Goal: Task Accomplishment & Management: Manage account settings

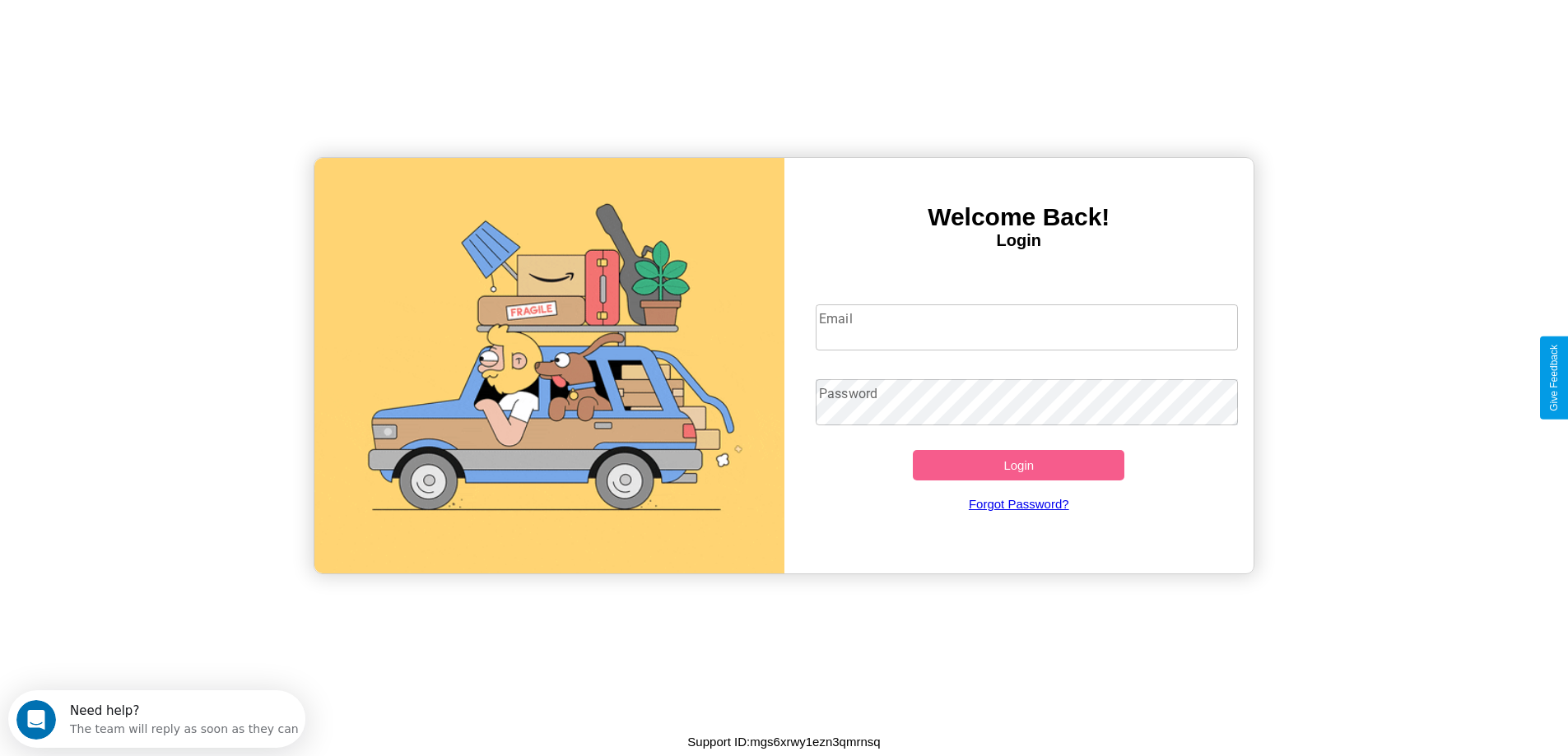
click at [1026, 328] on input "Email" at bounding box center [1026, 328] width 422 height 46
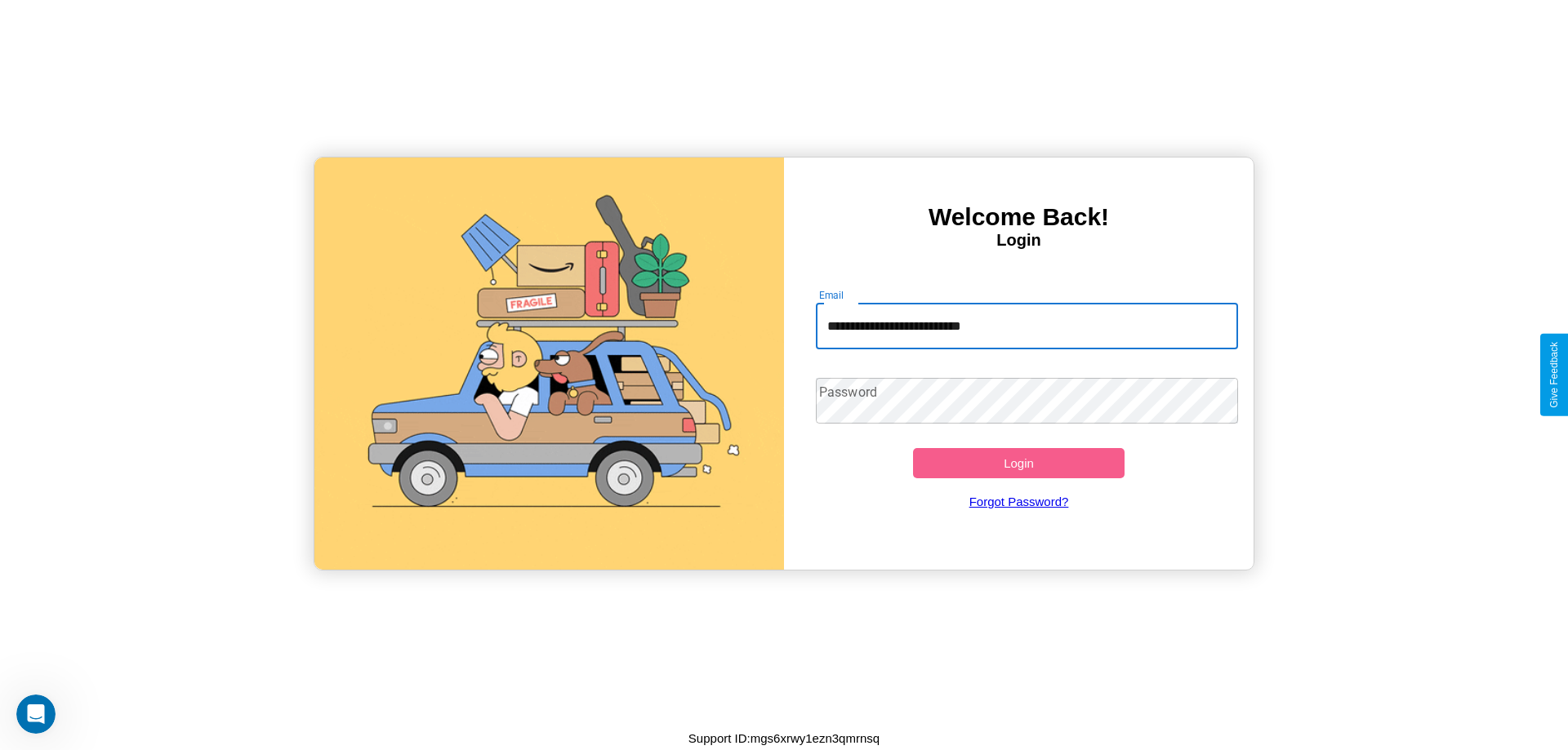
type input "**********"
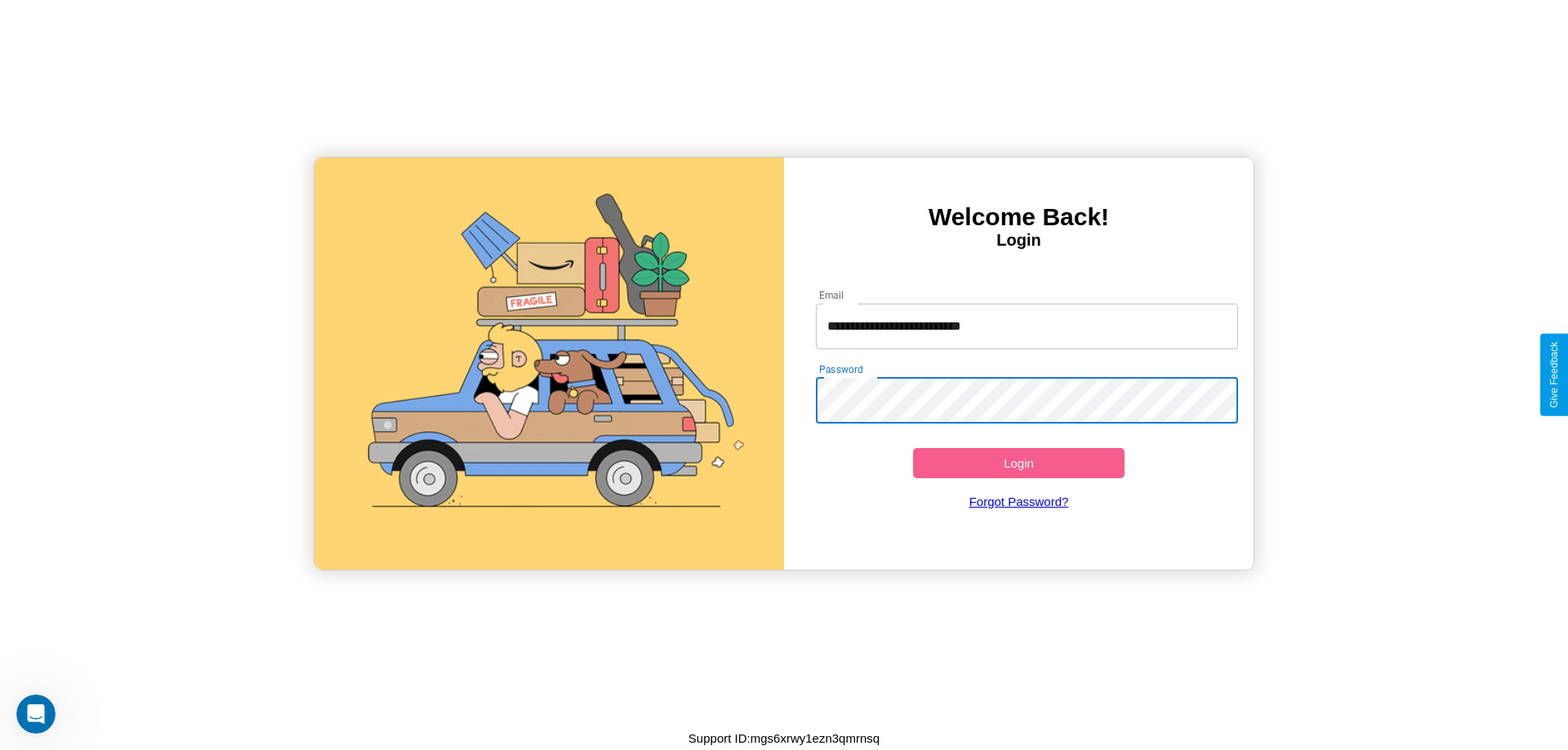
click at [1018, 463] on button "Login" at bounding box center [1019, 464] width 212 height 30
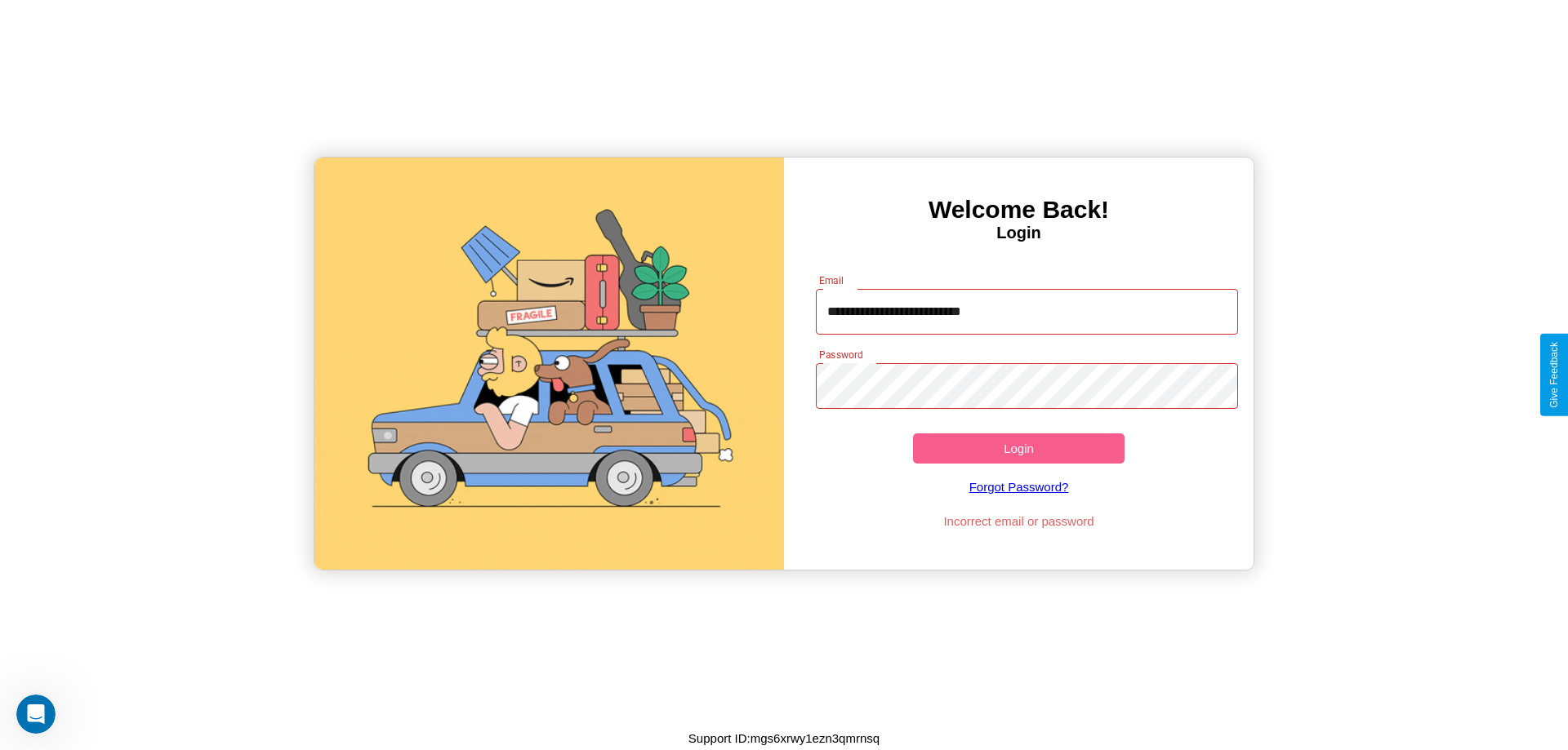
click at [1018, 448] on button "Login" at bounding box center [1019, 448] width 212 height 30
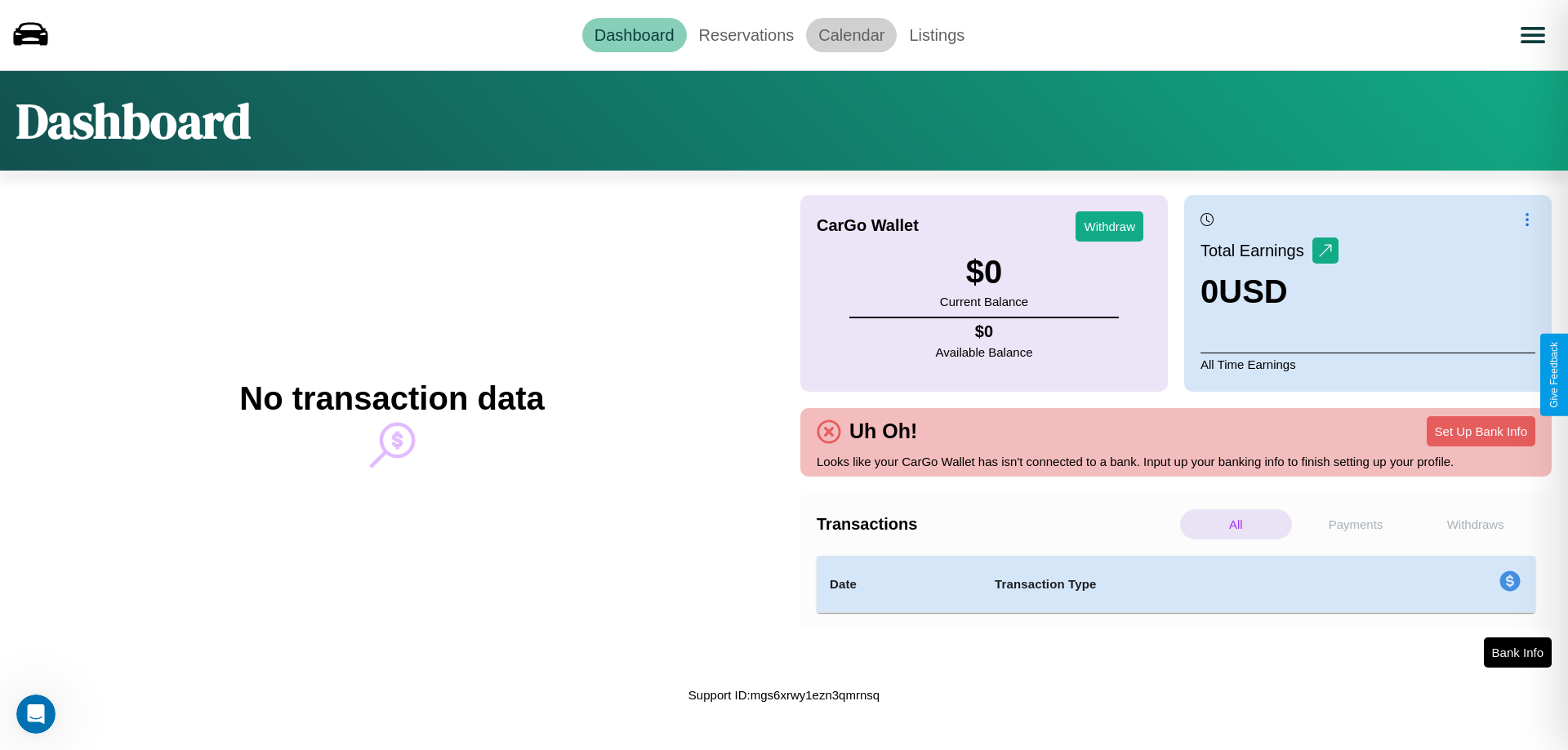
click at [851, 34] on link "Calendar" at bounding box center [851, 34] width 91 height 34
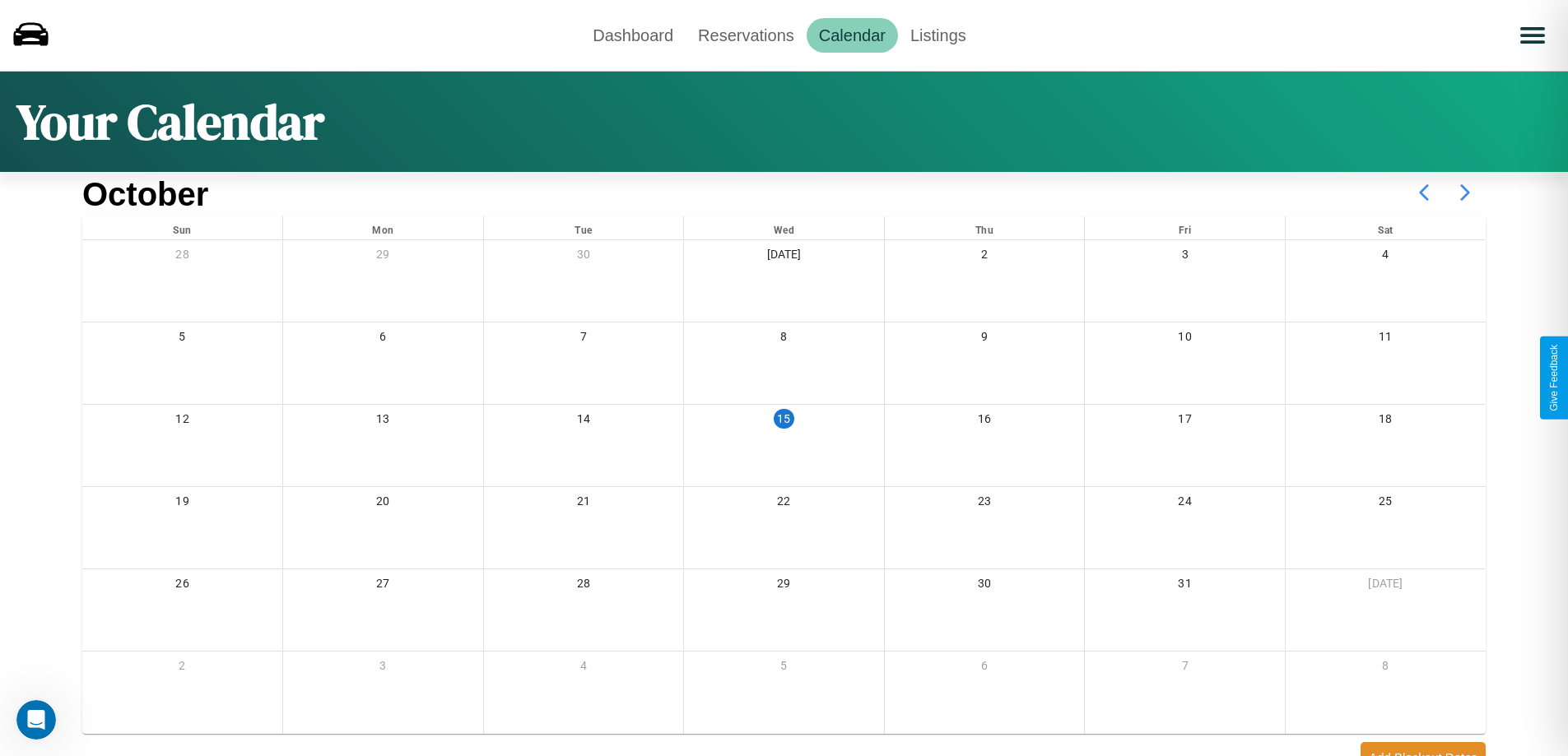
click at [1465, 192] on icon at bounding box center [1465, 192] width 41 height 41
click at [746, 35] on link "Reservations" at bounding box center [746, 35] width 121 height 35
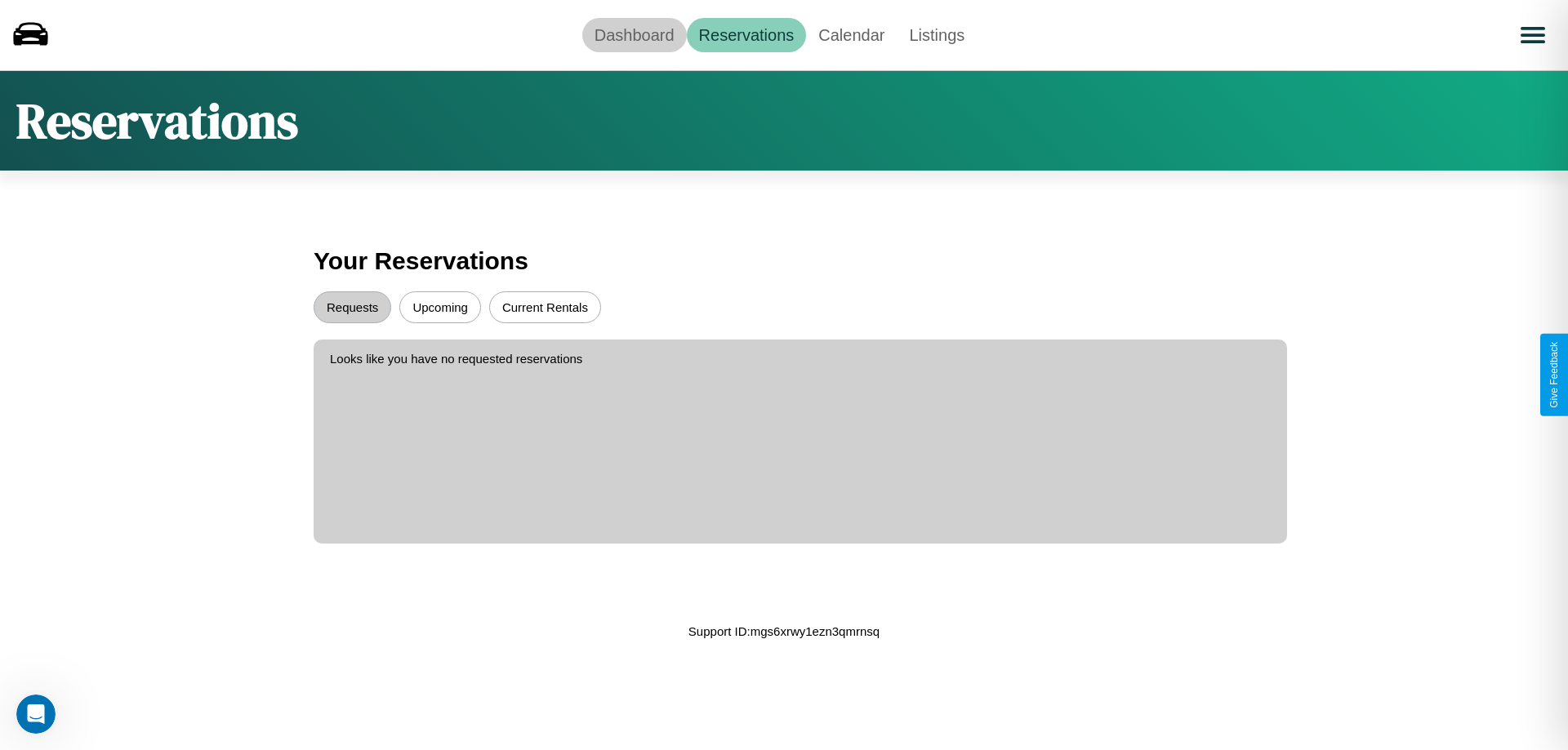
click at [634, 34] on link "Dashboard" at bounding box center [634, 34] width 104 height 34
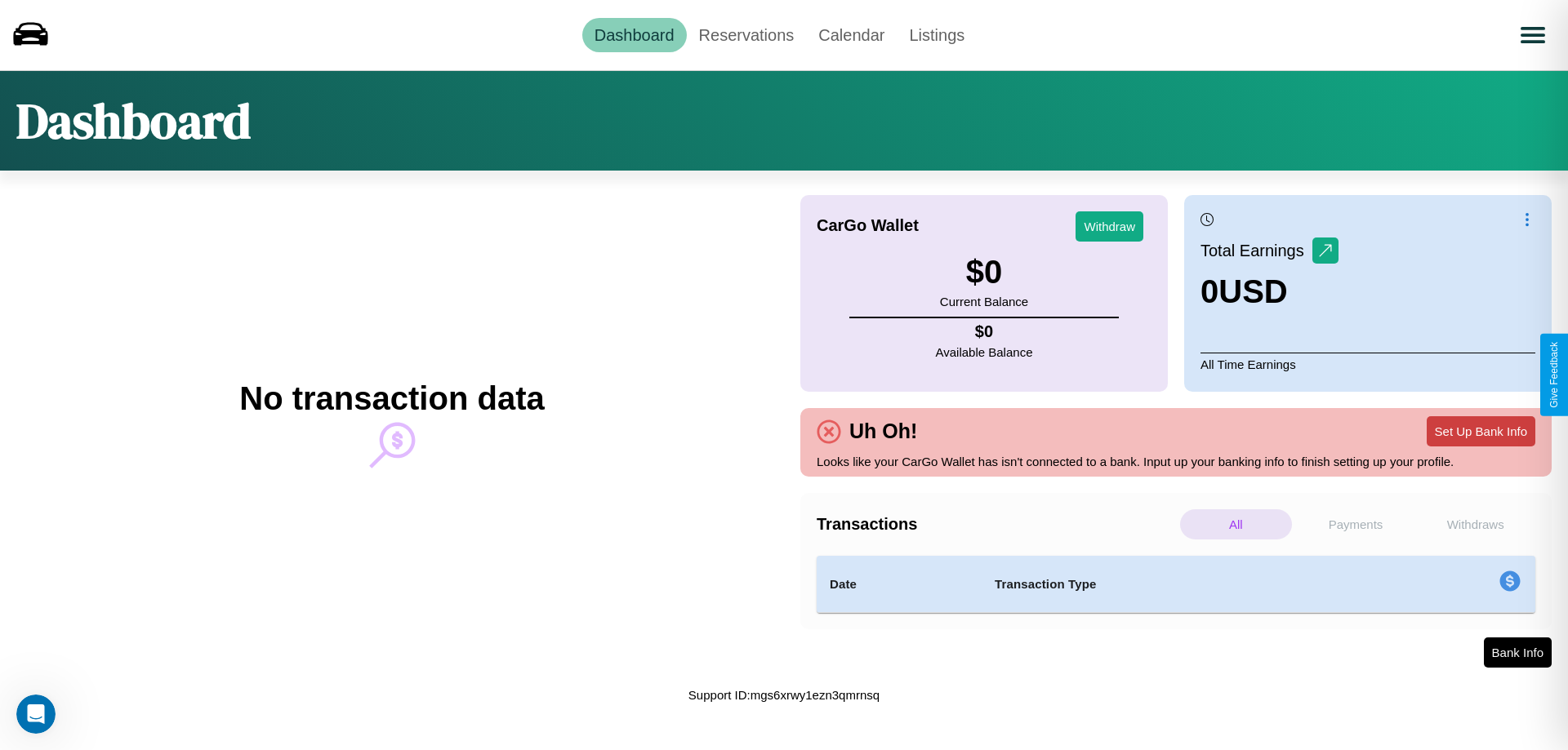
click at [1481, 431] on button "Set Up Bank Info" at bounding box center [1481, 432] width 108 height 30
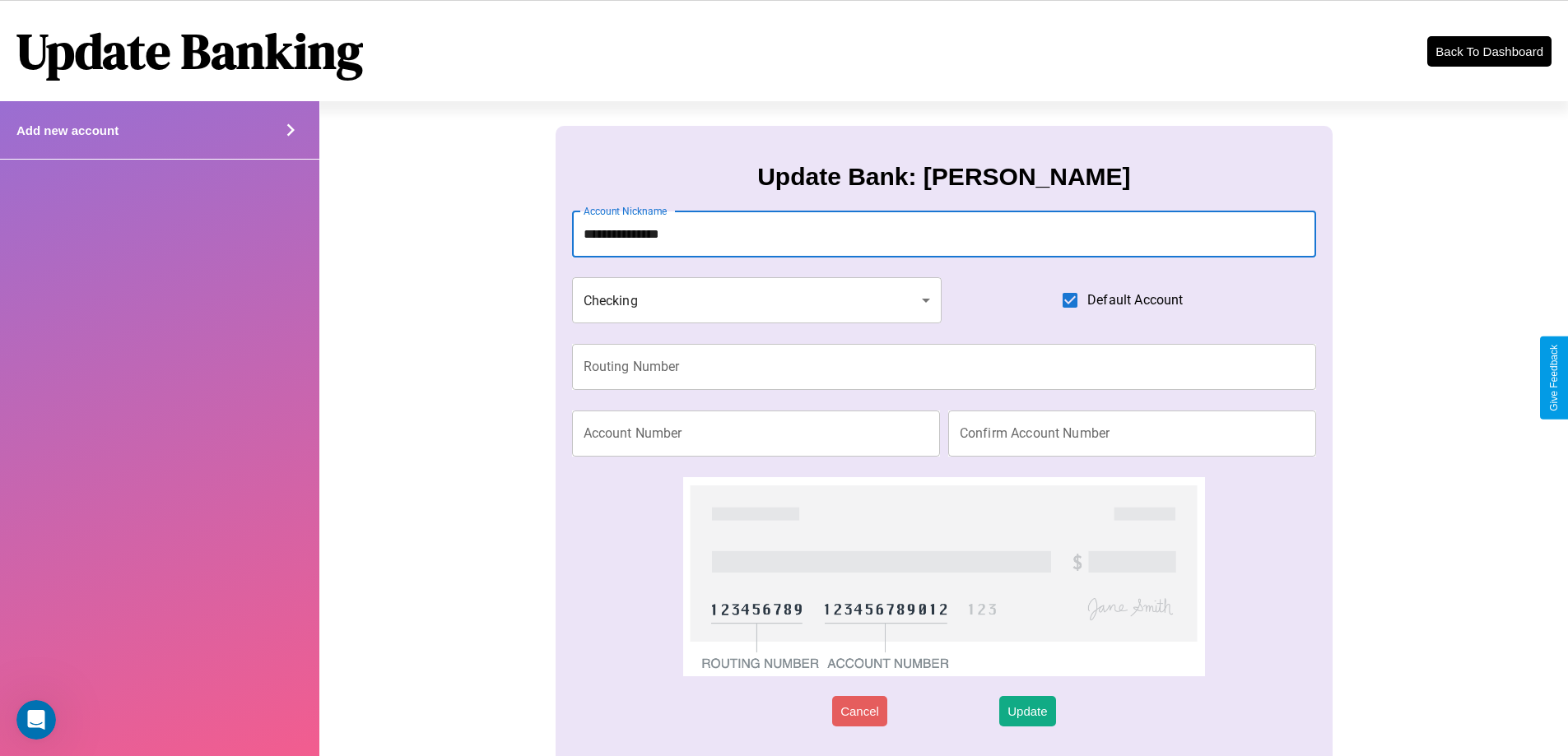
type input "**********"
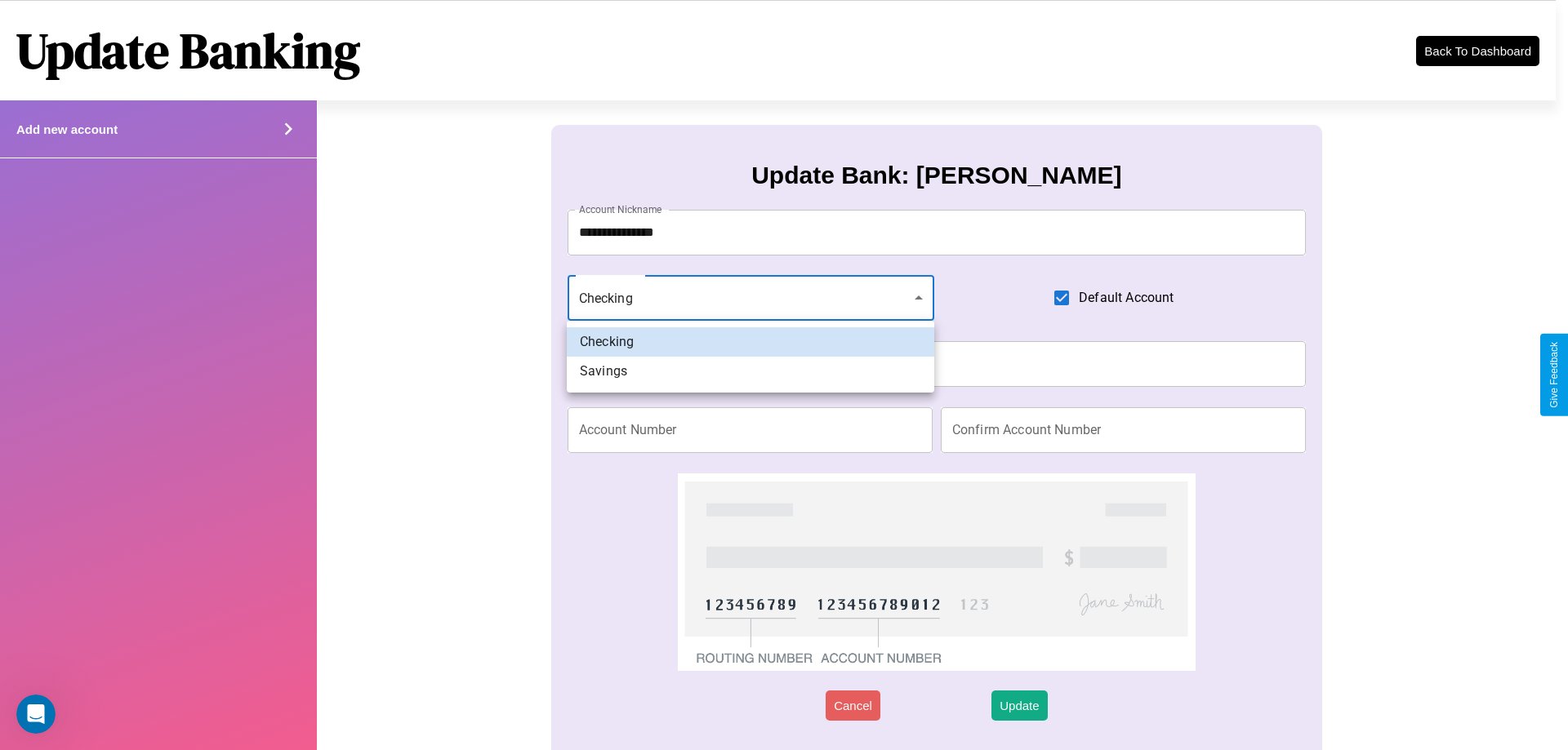
click at [750, 298] on div at bounding box center [784, 375] width 1568 height 750
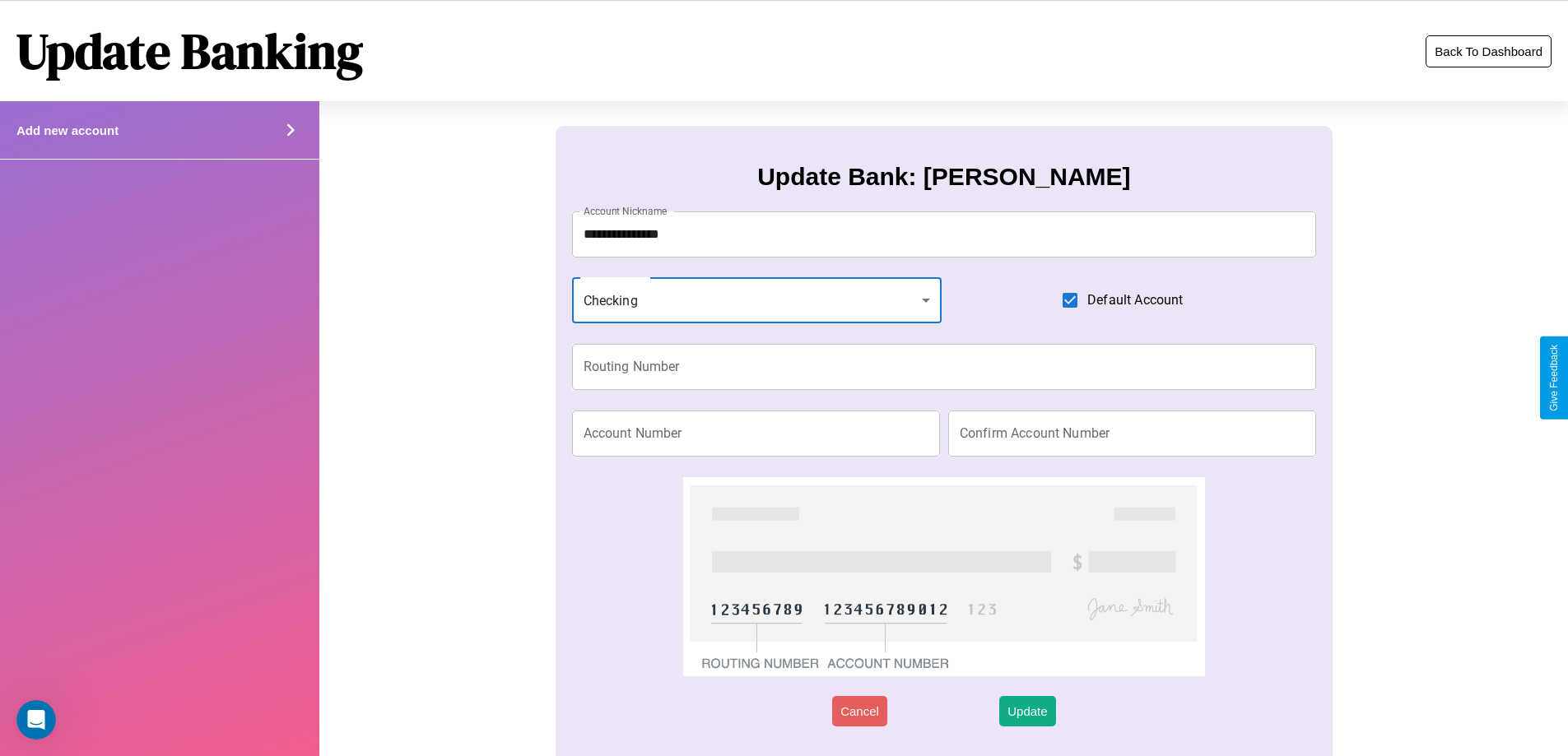
click at [1488, 51] on button "Back To Dashboard" at bounding box center [1488, 52] width 126 height 32
